Goal: Browse casually: Explore the website without a specific task or goal

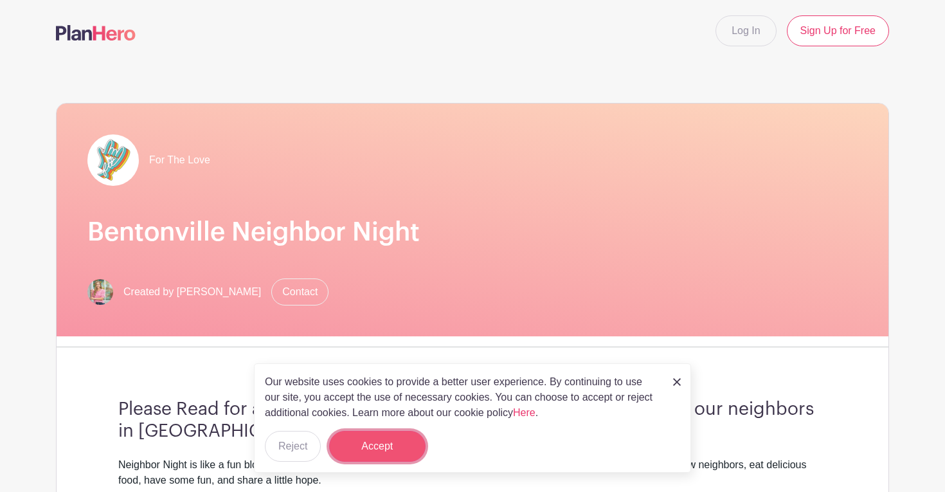
click at [399, 439] on button "Accept" at bounding box center [377, 446] width 96 height 31
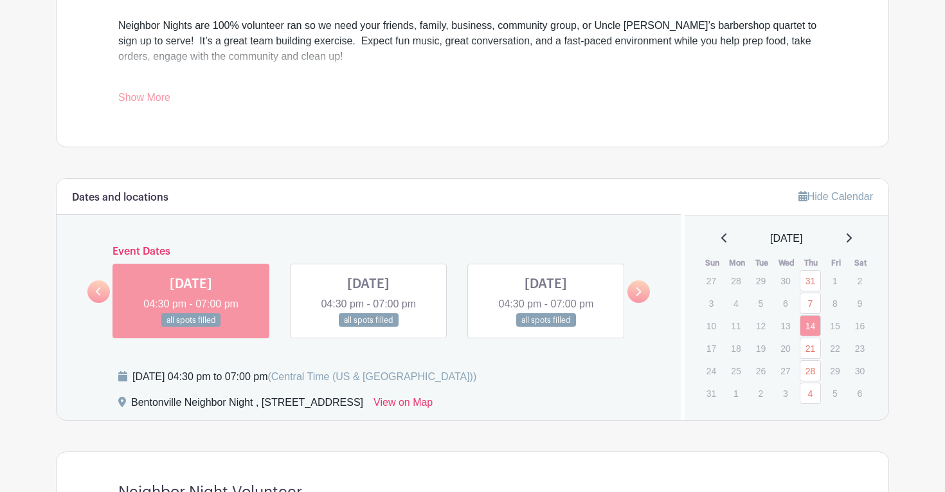
scroll to position [562, 0]
click at [636, 292] on icon at bounding box center [638, 292] width 6 height 10
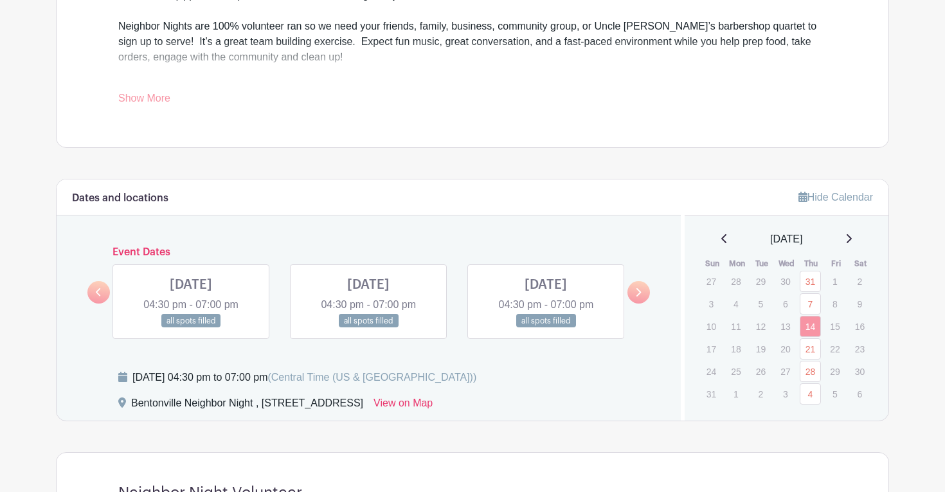
click at [636, 292] on icon at bounding box center [638, 292] width 6 height 10
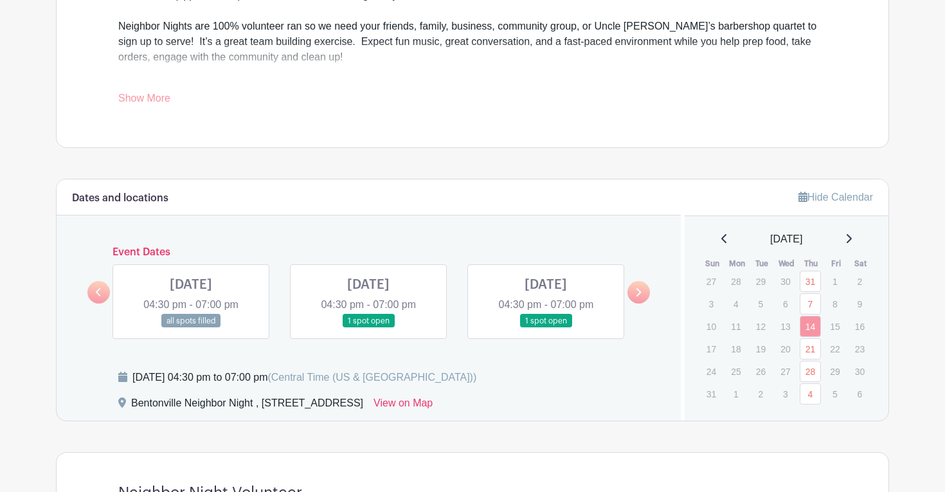
click at [636, 292] on icon at bounding box center [638, 292] width 6 height 10
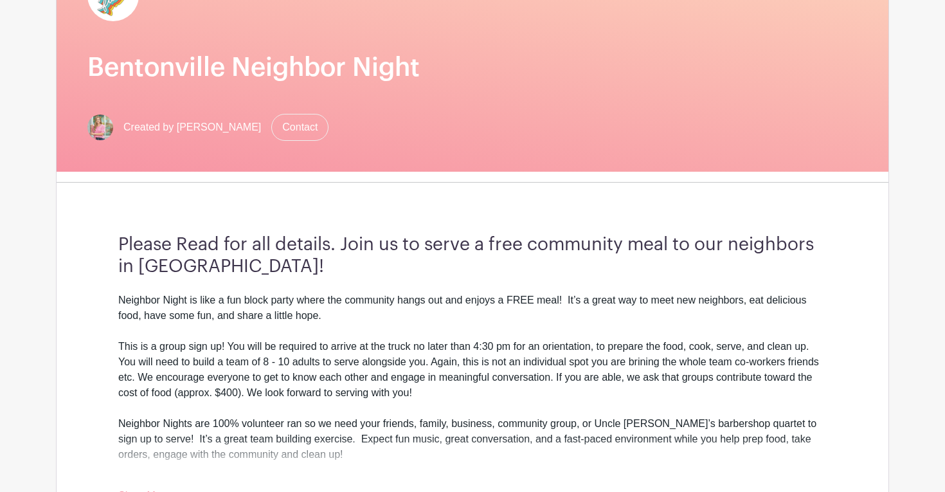
scroll to position [0, 0]
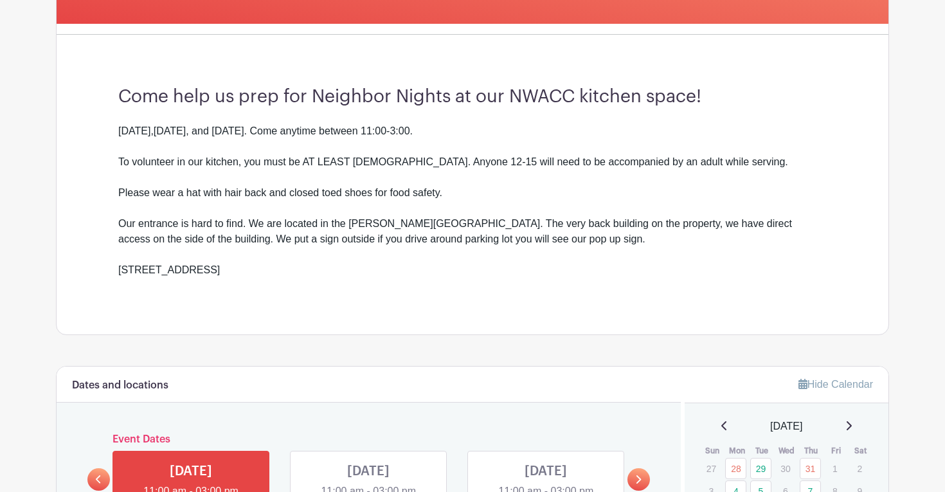
scroll to position [349, 0]
